Goal: Find contact information: Find contact information

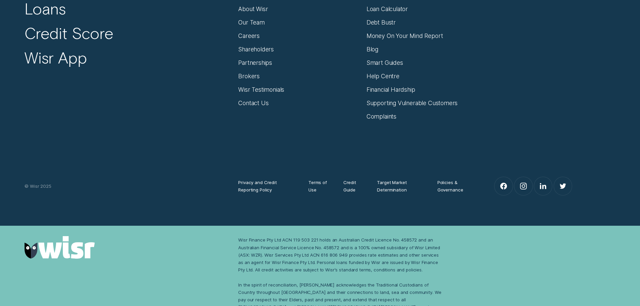
scroll to position [2579, 0]
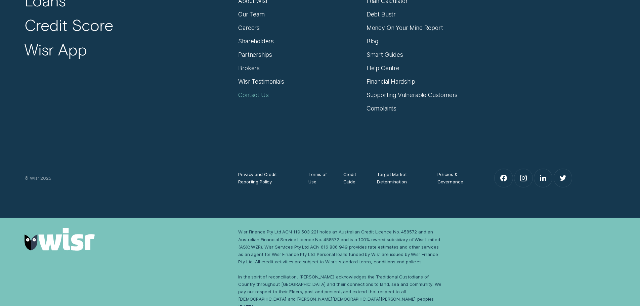
click at [254, 94] on div "Contact Us" at bounding box center [253, 94] width 30 height 7
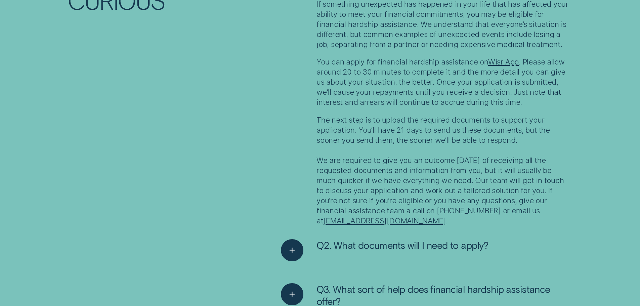
scroll to position [1446, 0]
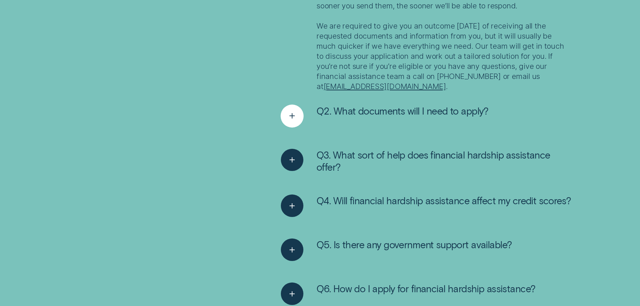
click at [292, 116] on line "See more" at bounding box center [292, 116] width 0 height 5
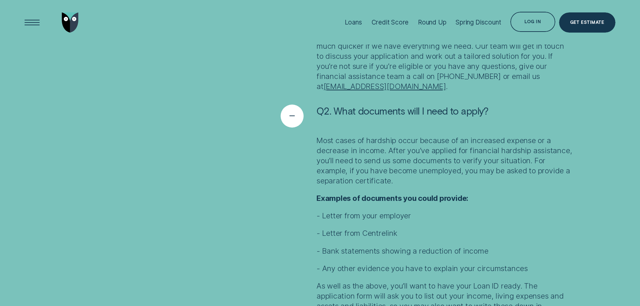
click at [291, 111] on icon "See less" at bounding box center [292, 116] width 11 height 10
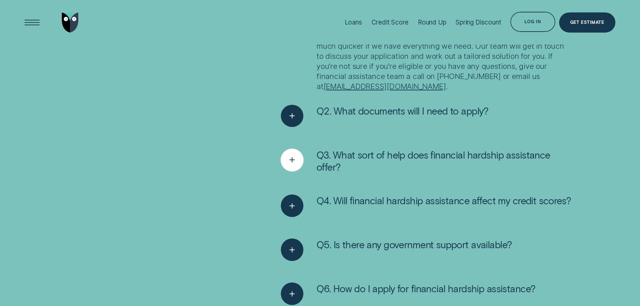
click at [292, 159] on icon "See more" at bounding box center [292, 160] width 11 height 10
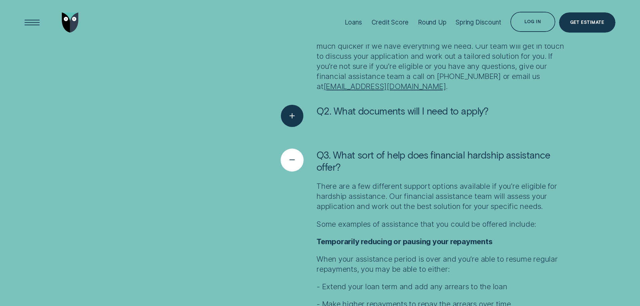
click at [293, 158] on icon "See less" at bounding box center [292, 160] width 11 height 10
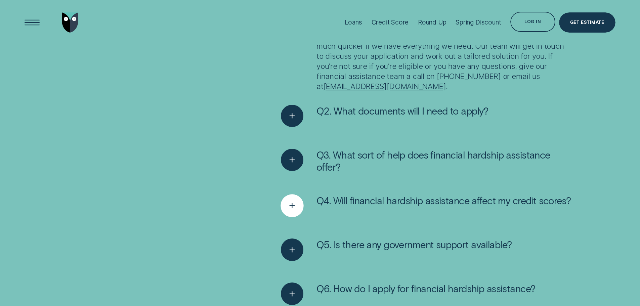
click at [294, 206] on icon "See more" at bounding box center [292, 206] width 11 height 10
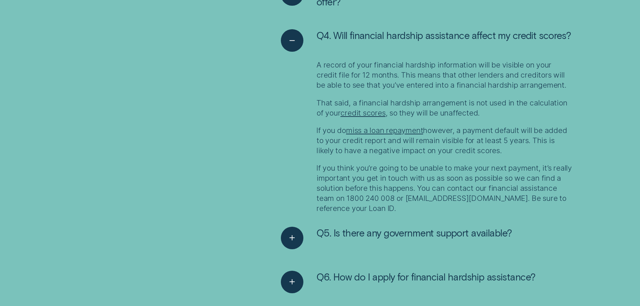
scroll to position [1614, 0]
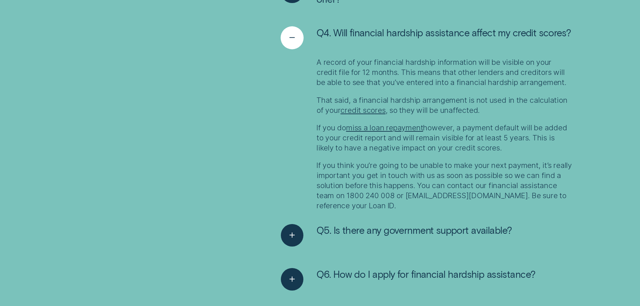
click at [293, 38] on line "See less" at bounding box center [292, 38] width 5 height 0
